Goal: Task Accomplishment & Management: Complete application form

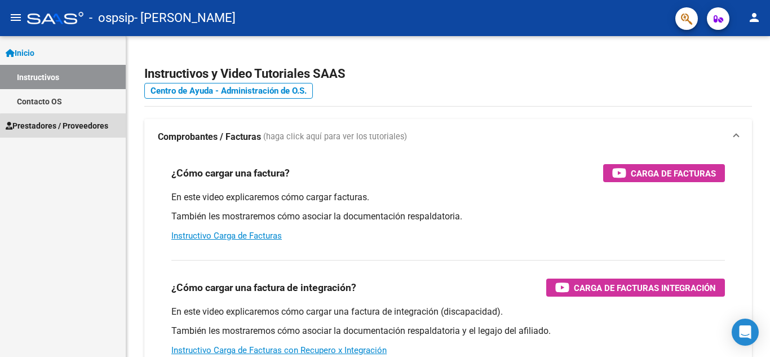
click at [86, 128] on span "Prestadores / Proveedores" at bounding box center [57, 126] width 103 height 12
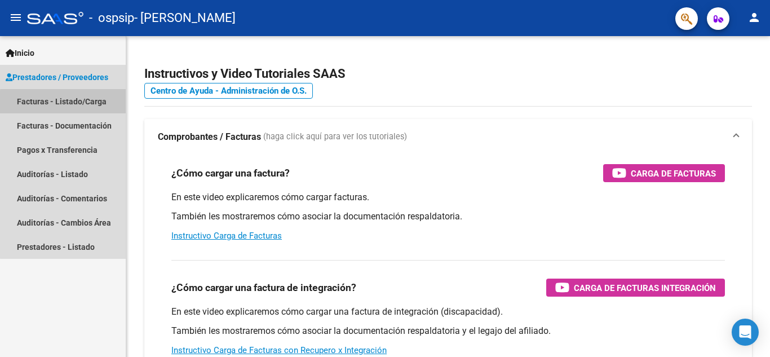
click at [91, 104] on link "Facturas - Listado/Carga" at bounding box center [63, 101] width 126 height 24
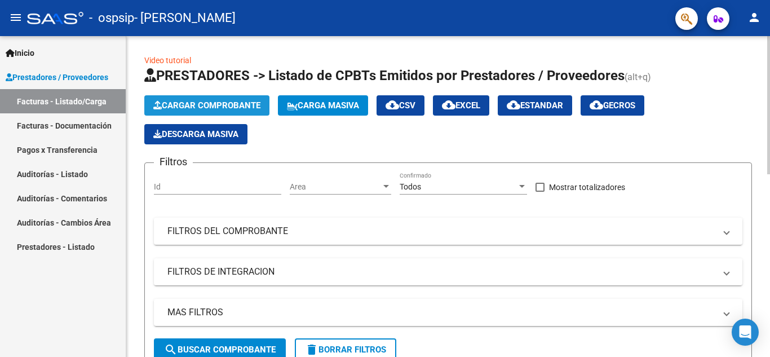
click at [209, 105] on span "Cargar Comprobante" at bounding box center [206, 105] width 107 height 10
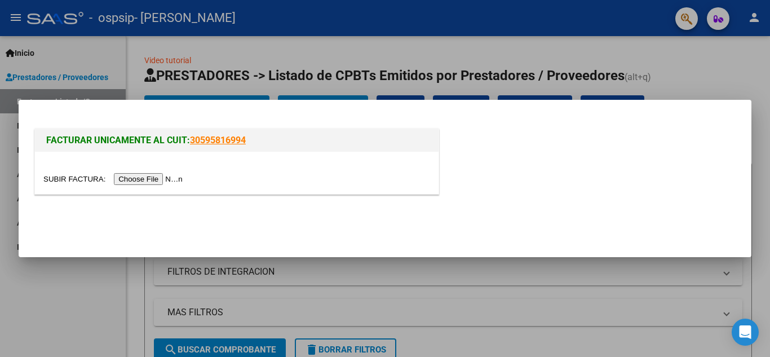
click at [147, 178] on input "file" at bounding box center [114, 179] width 143 height 12
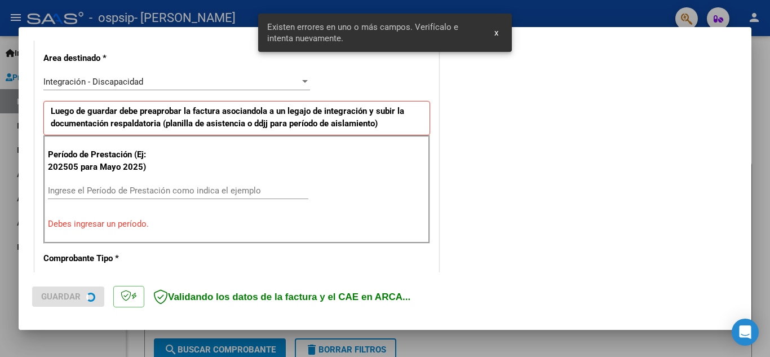
scroll to position [256, 0]
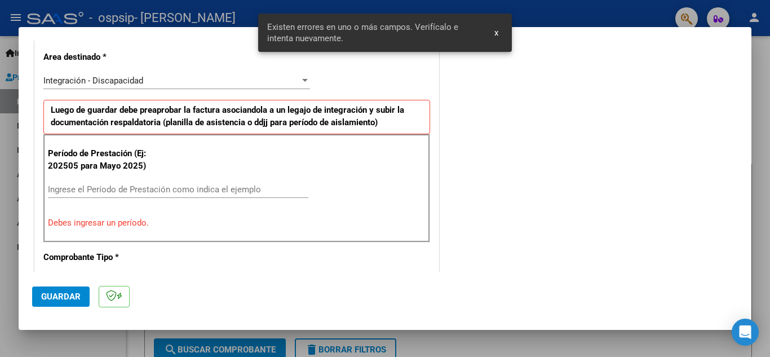
click at [144, 194] on input "Ingrese el Período de Prestación como indica el ejemplo" at bounding box center [178, 189] width 261 height 10
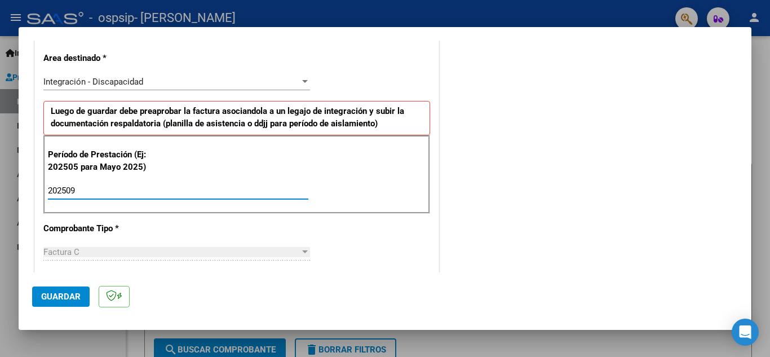
scroll to position [254, 0]
type input "202509"
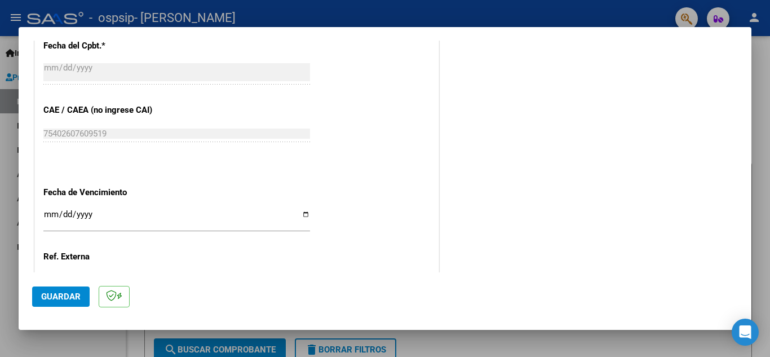
scroll to position [761, 0]
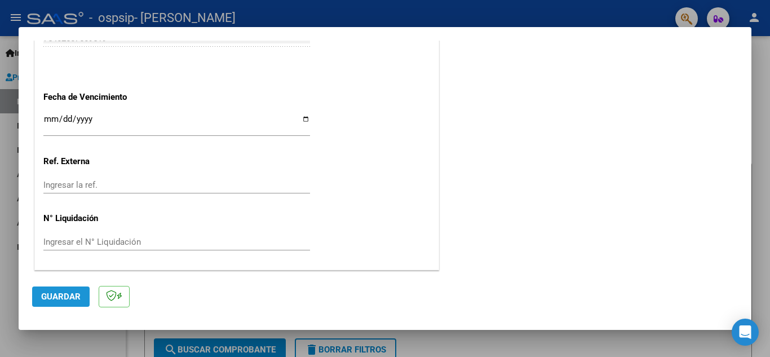
click at [67, 294] on span "Guardar" at bounding box center [60, 297] width 39 height 10
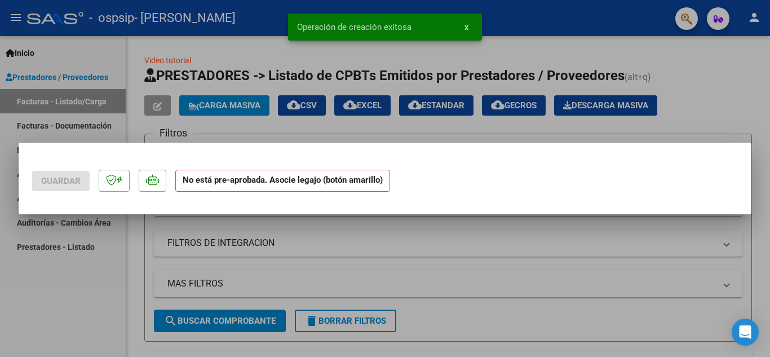
scroll to position [0, 0]
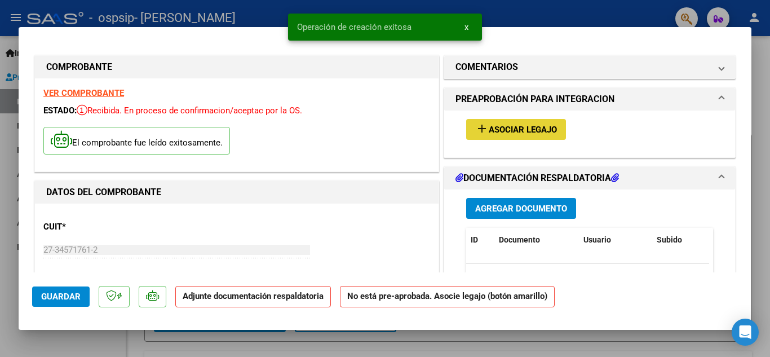
click at [492, 127] on span "Asociar Legajo" at bounding box center [523, 130] width 68 height 10
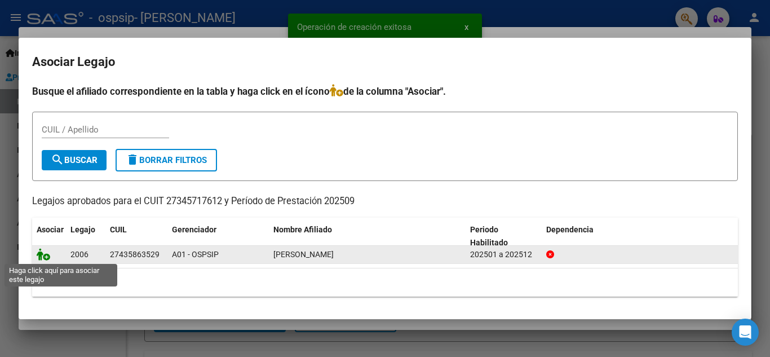
click at [39, 259] on icon at bounding box center [44, 254] width 14 height 12
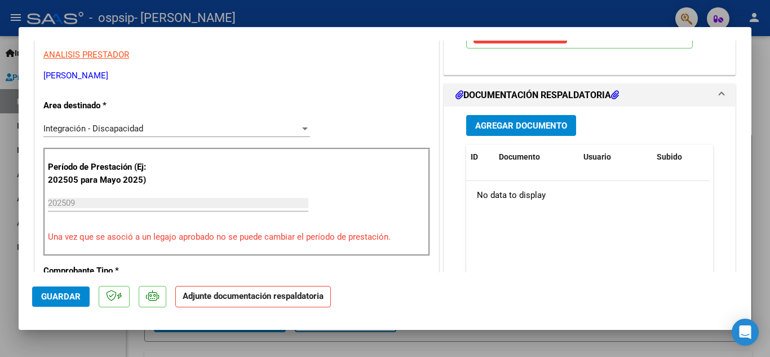
scroll to position [237, 0]
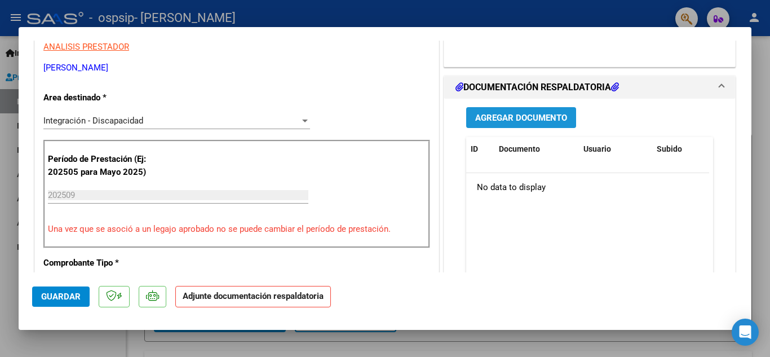
click at [479, 112] on span "Agregar Documento" at bounding box center [521, 117] width 92 height 10
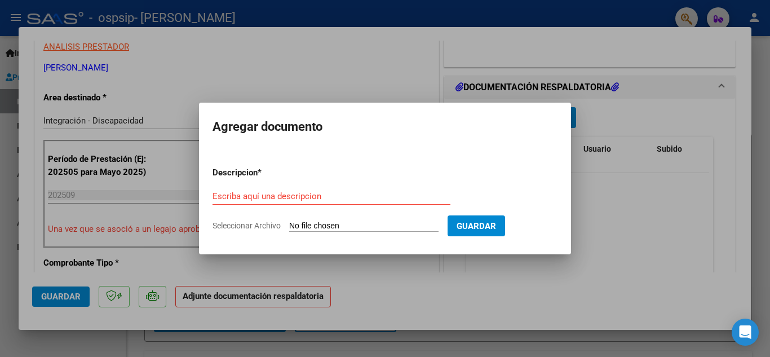
click at [290, 227] on input "Seleccionar Archivo" at bounding box center [363, 226] width 149 height 11
type input "C:\fakepath\[PERSON_NAME] 09.2025.pdf"
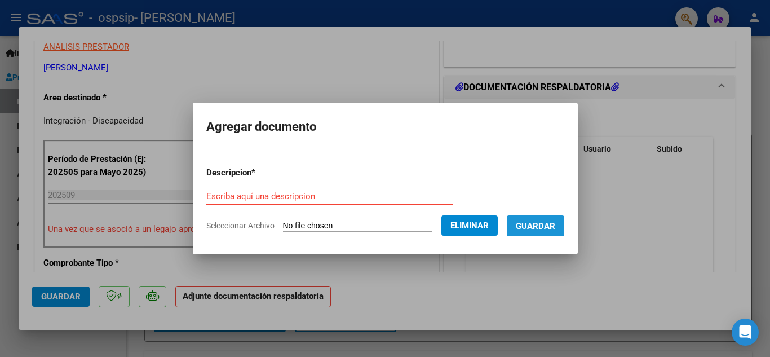
click at [545, 228] on span "Guardar" at bounding box center [535, 226] width 39 height 10
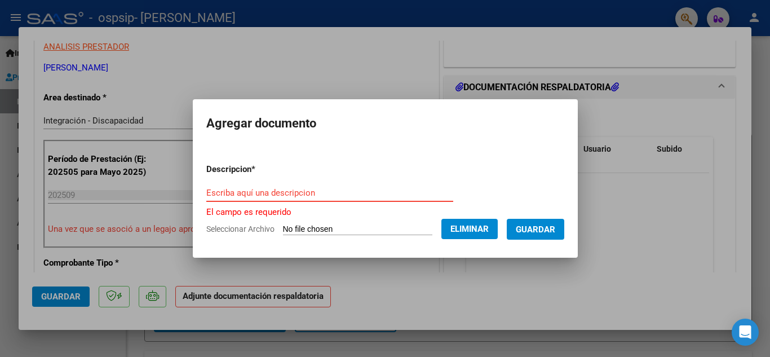
click at [256, 195] on input "Escriba aquí una descripcion" at bounding box center [329, 193] width 247 height 10
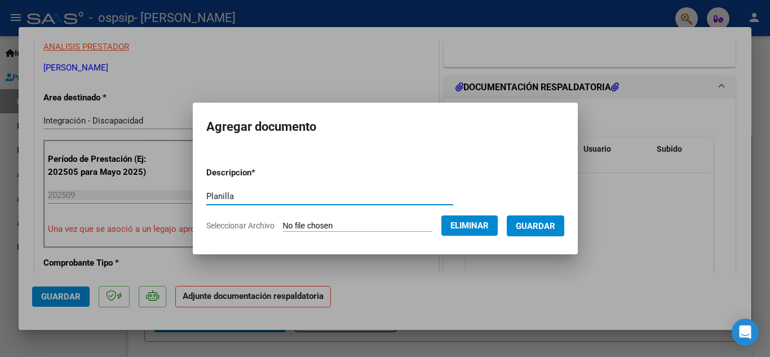
type input "Planilla"
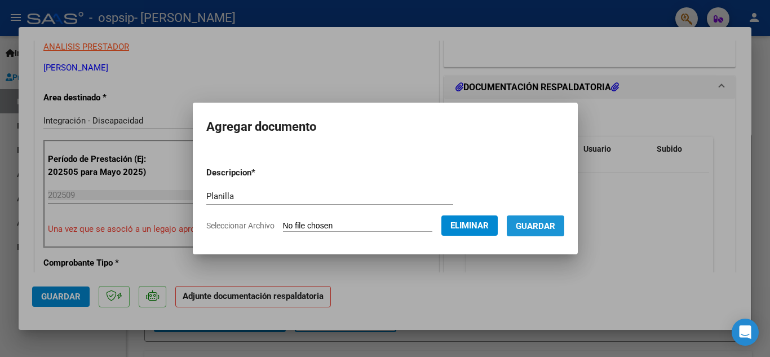
click at [543, 231] on span "Guardar" at bounding box center [535, 226] width 39 height 10
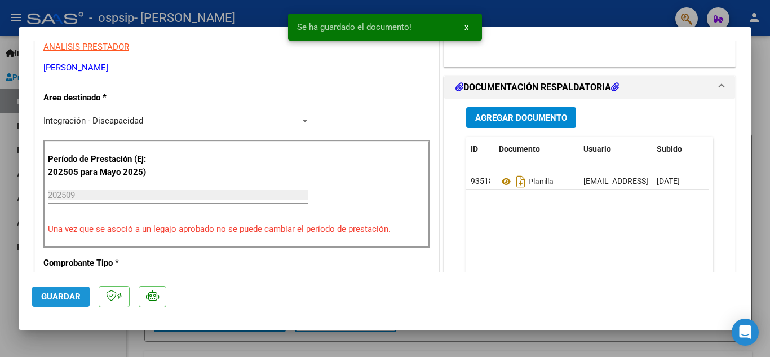
click at [58, 303] on button "Guardar" at bounding box center [61, 297] width 58 height 20
click at [618, 12] on div at bounding box center [385, 178] width 770 height 357
type input "$ 0,00"
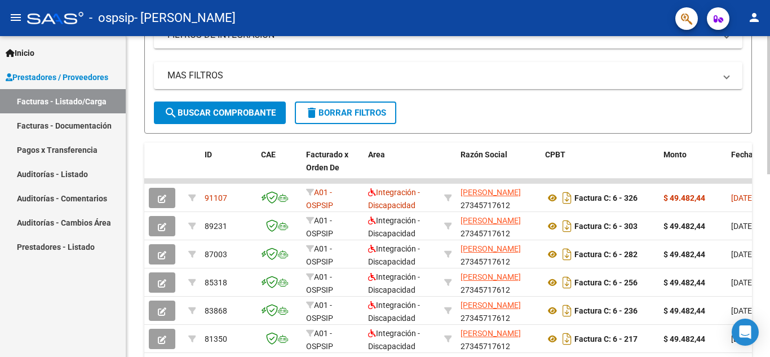
click at [769, 192] on div at bounding box center [769, 209] width 3 height 138
